Goal: Task Accomplishment & Management: Complete application form

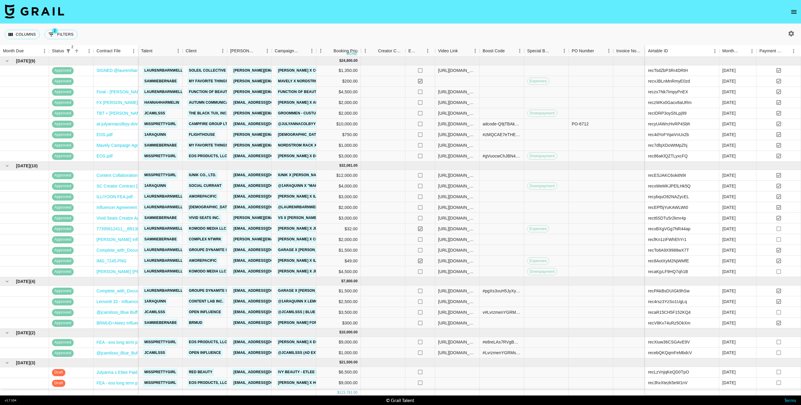
click at [789, 34] on icon "button" at bounding box center [791, 34] width 6 height 6
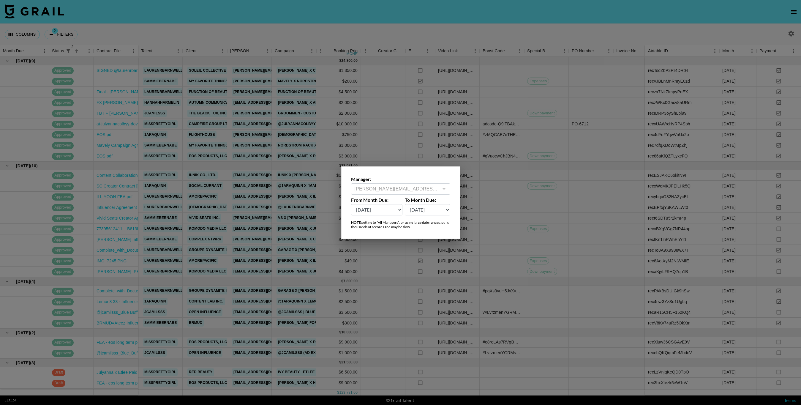
click at [390, 214] on select "[DATE] Aug '[DATE] Jun '[DATE] Apr '[DATE] Feb '[DATE] Dec '[DATE] Oct '[DATE] …" at bounding box center [377, 209] width 52 height 11
select select "[DATE]"
click at [351, 204] on select "[DATE] Aug '[DATE] Jun '[DATE] Apr '[DATE] Feb '[DATE] Dec '[DATE] Oct '[DATE] …" at bounding box center [377, 209] width 52 height 11
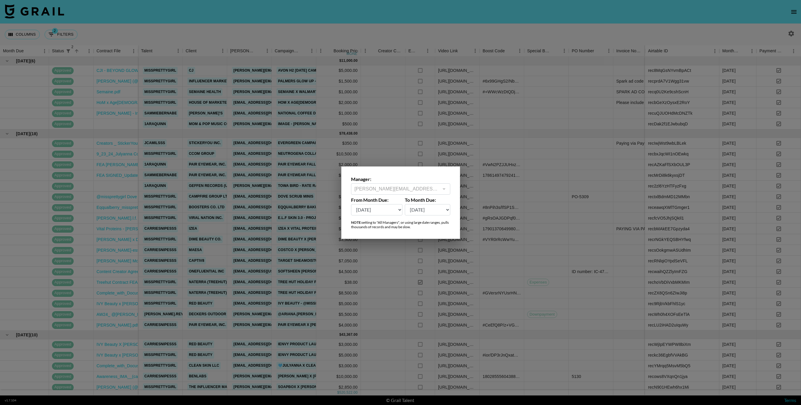
click at [221, 70] on div at bounding box center [400, 202] width 801 height 405
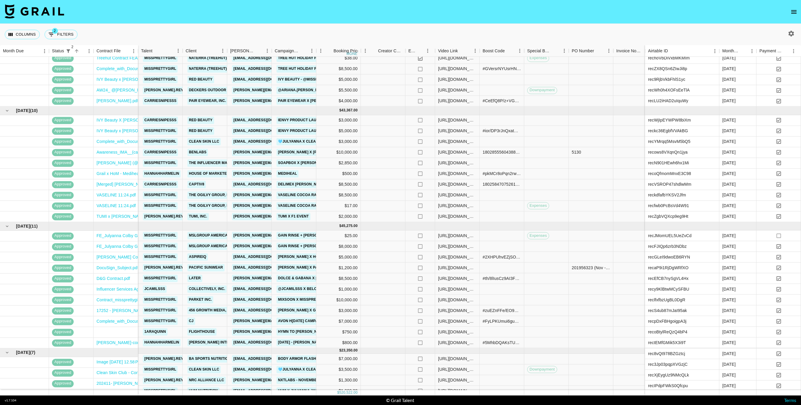
scroll to position [226, 0]
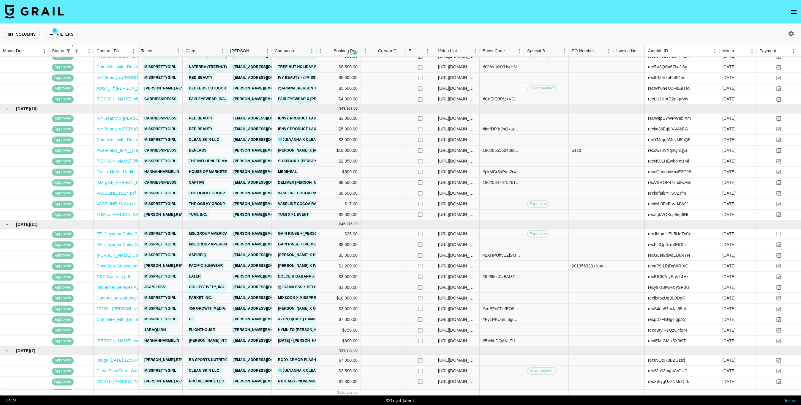
click at [208, 287] on link "Collectively, Inc." at bounding box center [206, 286] width 39 height 7
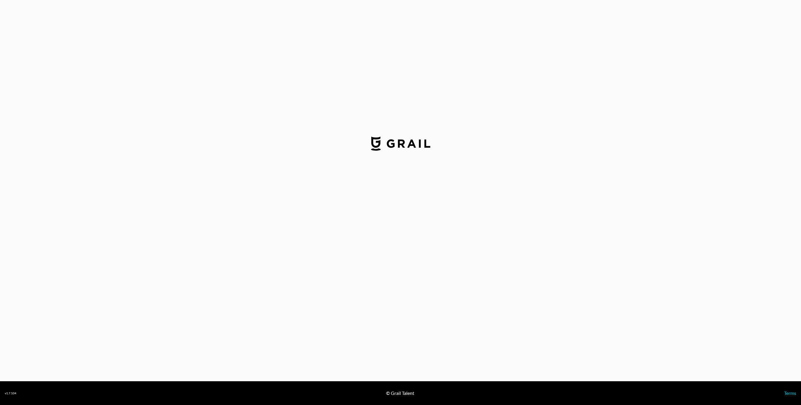
select select "USD"
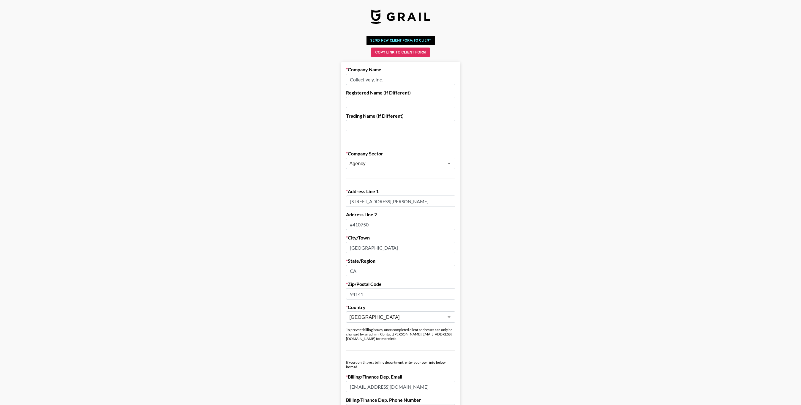
drag, startPoint x: 391, startPoint y: 80, endPoint x: 338, endPoint y: 80, distance: 52.5
click at [338, 80] on main "Send New Client Form to Client Copy Link to Client Form Company Name Collective…" at bounding box center [400, 348] width 791 height 630
click at [390, 198] on input "1600 Bryant St" at bounding box center [400, 200] width 109 height 11
drag, startPoint x: 378, startPoint y: 202, endPoint x: 329, endPoint y: 202, distance: 49.0
click at [329, 202] on main "Send New Client Form to Client Copy Link to Client Form Company Name Collective…" at bounding box center [400, 348] width 791 height 630
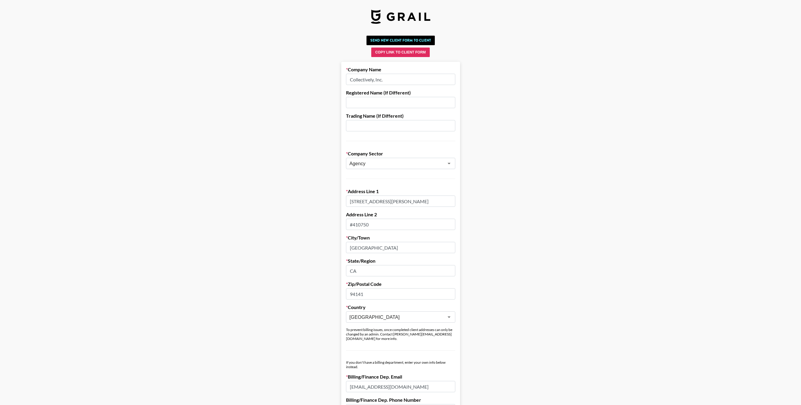
drag, startPoint x: 380, startPoint y: 225, endPoint x: 344, endPoint y: 225, distance: 35.6
click at [344, 225] on form "Company Name Collectively, Inc. Registered Name (If Different) Trading Name (If…" at bounding box center [400, 362] width 119 height 601
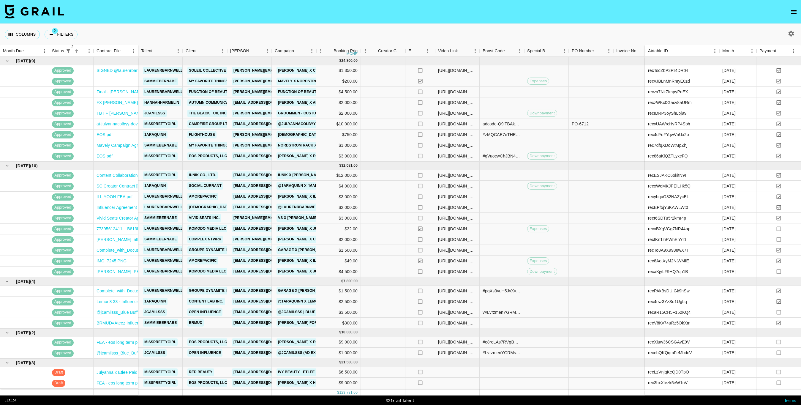
click at [793, 36] on icon "button" at bounding box center [790, 33] width 7 height 7
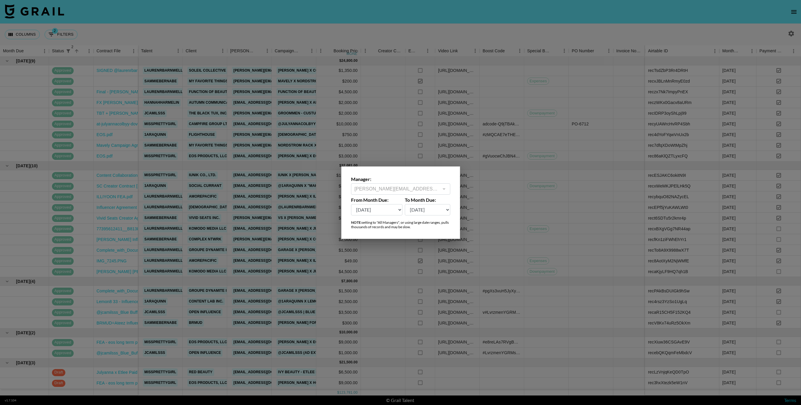
click at [389, 214] on select "[DATE] Aug '[DATE] Jun '[DATE] Apr '[DATE] Feb '[DATE] Dec '[DATE] Oct '[DATE] …" at bounding box center [377, 209] width 52 height 11
select select "[DATE]"
click at [351, 204] on select "[DATE] Aug '[DATE] Jun '[DATE] Apr '[DATE] Feb '[DATE] Dec '[DATE] Oct '[DATE] …" at bounding box center [377, 209] width 52 height 11
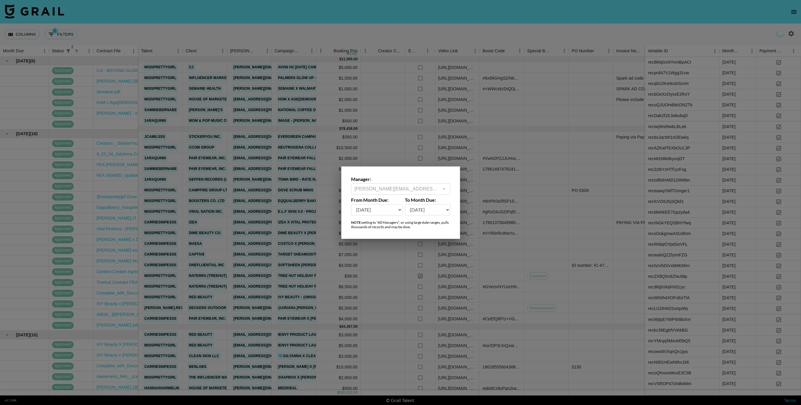
click at [283, 100] on div at bounding box center [400, 202] width 801 height 405
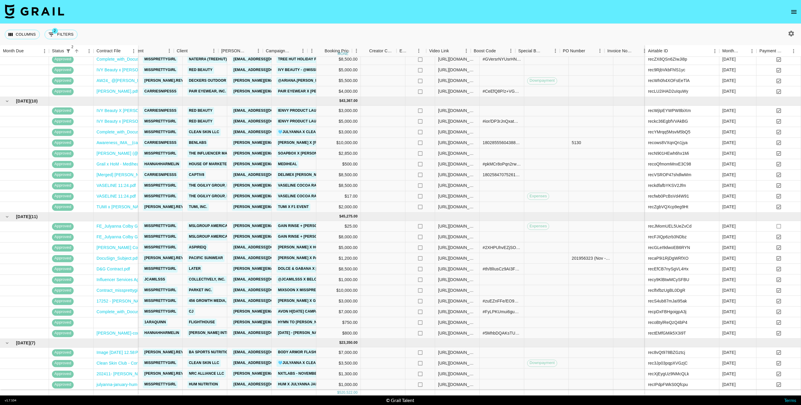
scroll to position [233, 170]
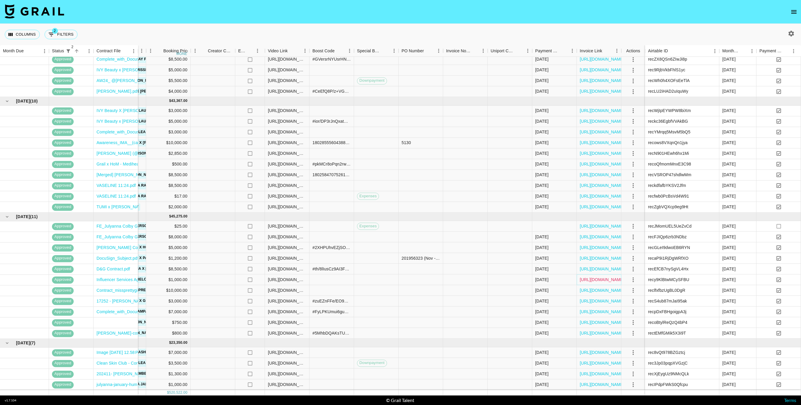
click at [586, 280] on link "[URL][DOMAIN_NAME]" at bounding box center [601, 279] width 45 height 6
